Goal: Transaction & Acquisition: Purchase product/service

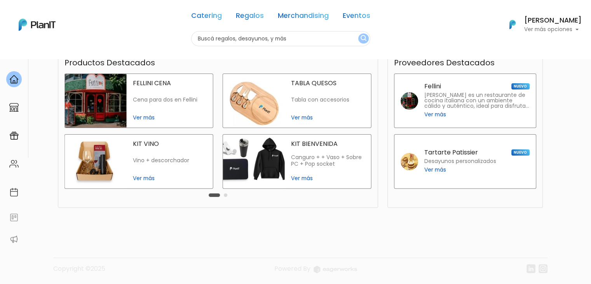
scroll to position [186, 0]
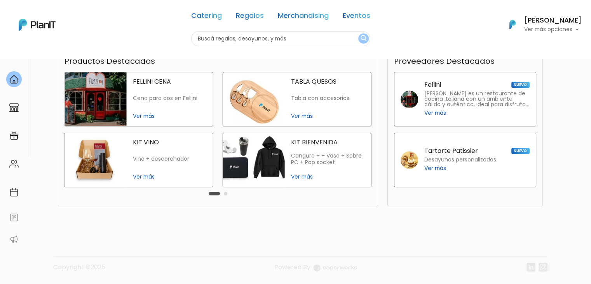
click at [299, 148] on div "KIT BIENVENIDA Canguro + + Vaso + Sobre PC + Pop socket Ver más" at bounding box center [328, 160] width 86 height 54
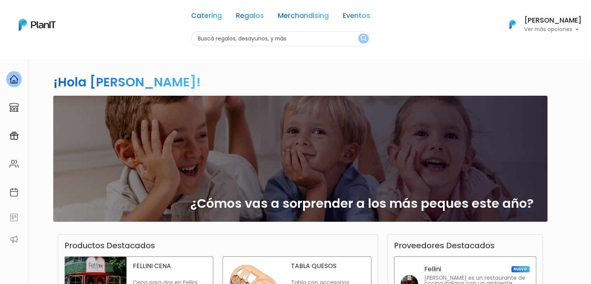
scroll to position [0, 0]
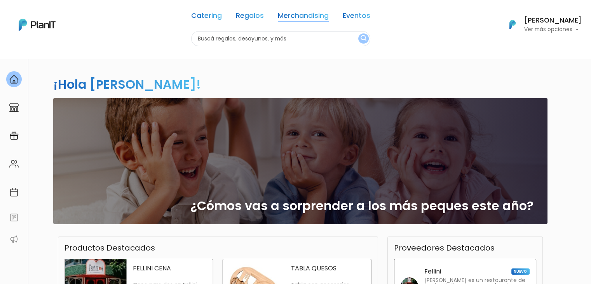
click at [294, 17] on link "Merchandising" at bounding box center [303, 16] width 51 height 9
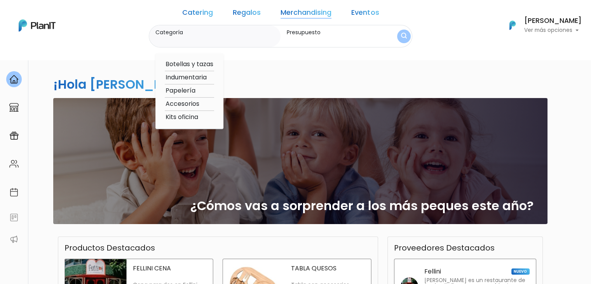
click at [202, 77] on option "Indumentaria" at bounding box center [189, 78] width 49 height 10
type input "Indumentaria"
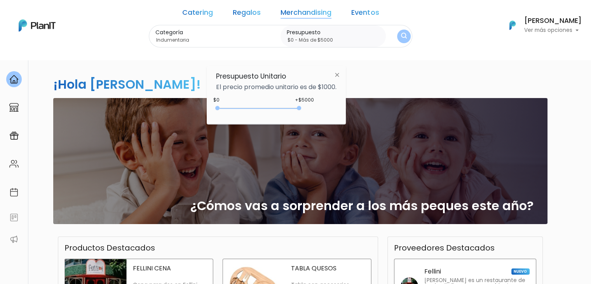
type input "$0 - Más de $5000"
drag, startPoint x: 233, startPoint y: 108, endPoint x: 346, endPoint y: 106, distance: 113.4
click at [346, 106] on div "Presupuesto Unitario El precio promedio unitario es de $1000. +$5000 $0 0 : 500…" at bounding box center [276, 95] width 139 height 58
click at [397, 37] on button "submit" at bounding box center [404, 37] width 14 height 14
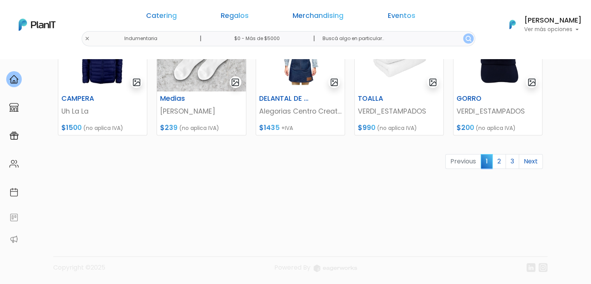
scroll to position [380, 0]
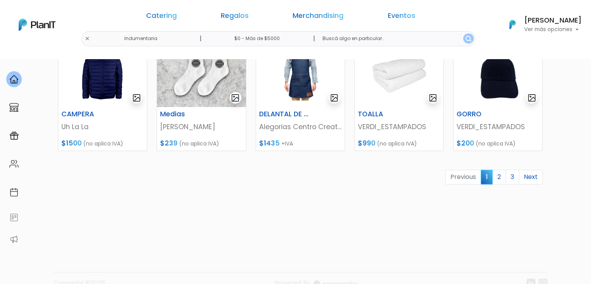
click at [500, 176] on link "2" at bounding box center [499, 176] width 14 height 15
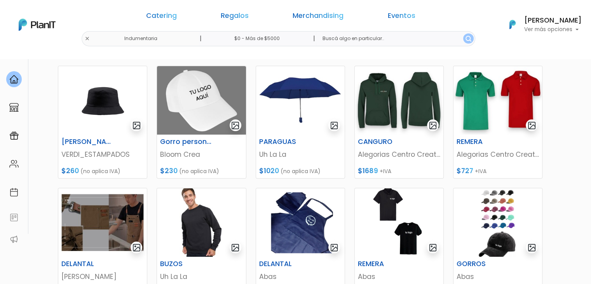
scroll to position [109, 0]
click at [558, 172] on section "31 resultados Merchandising Indumentaria Hay 31 opciones Indumentaria Ordenar p…" at bounding box center [295, 228] width 591 height 556
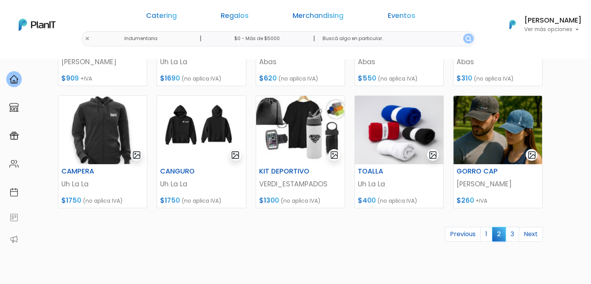
scroll to position [326, 0]
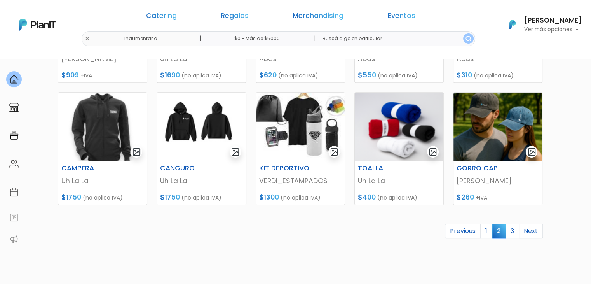
click at [553, 151] on section "31 resultados Merchandising Indumentaria Hay 31 opciones Indumentaria Ordenar p…" at bounding box center [295, 10] width 591 height 556
click at [514, 230] on link "3" at bounding box center [512, 230] width 14 height 15
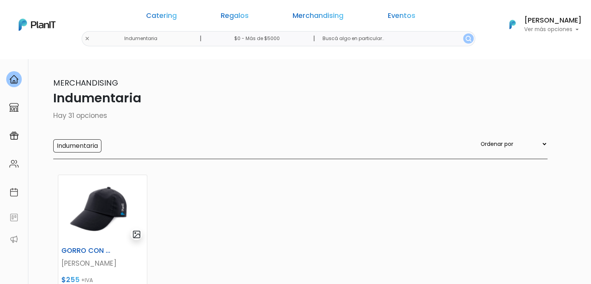
click at [427, 195] on div "GORRO CON VELCRO ESTEves $255 +IVA Previous 1 2 3 Next" at bounding box center [300, 267] width 494 height 205
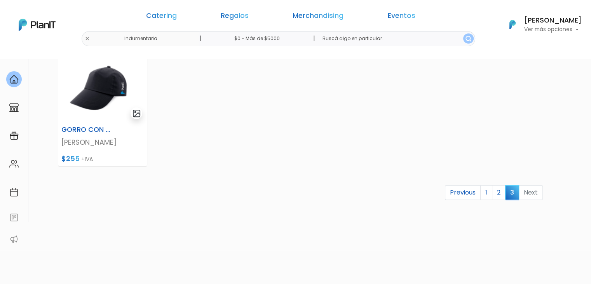
scroll to position [140, 0]
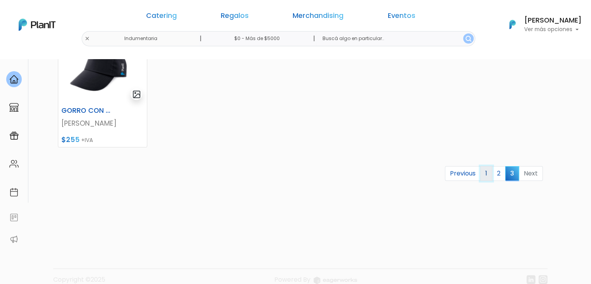
click at [483, 172] on link "1" at bounding box center [486, 173] width 12 height 15
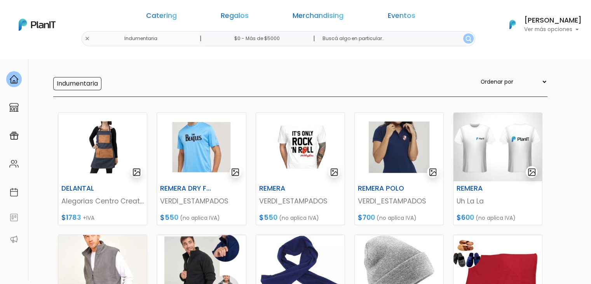
scroll to position [78, 0]
